Goal: Browse casually

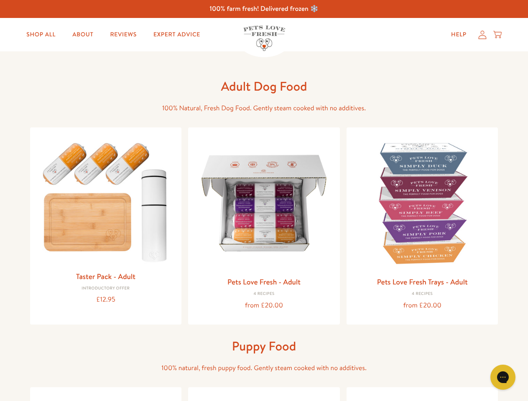
click at [503, 377] on icon "Gorgias live chat" at bounding box center [502, 377] width 8 height 8
